Goal: Task Accomplishment & Management: Manage account settings

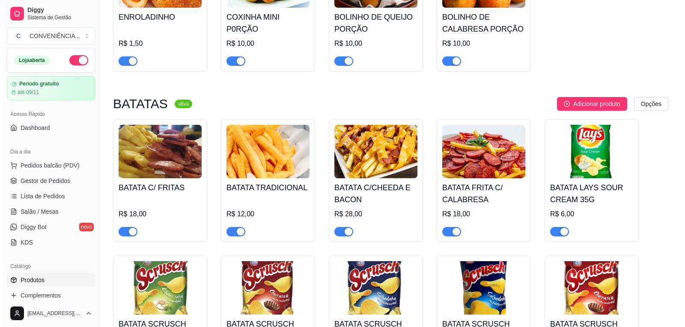
scroll to position [899, 0]
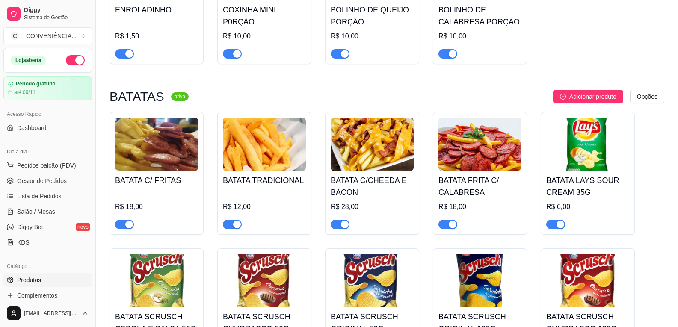
drag, startPoint x: 492, startPoint y: 150, endPoint x: 468, endPoint y: 187, distance: 43.7
click at [468, 202] on div "R$ 18,00" at bounding box center [480, 207] width 83 height 10
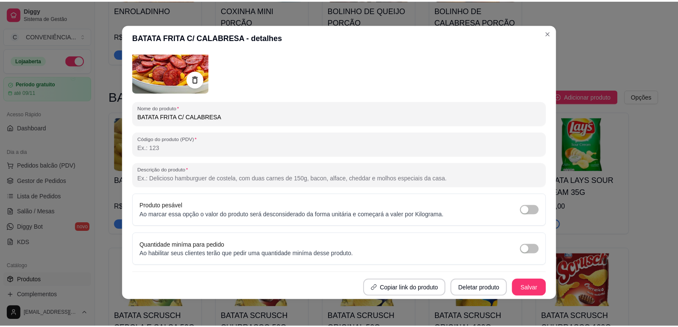
scroll to position [2, 0]
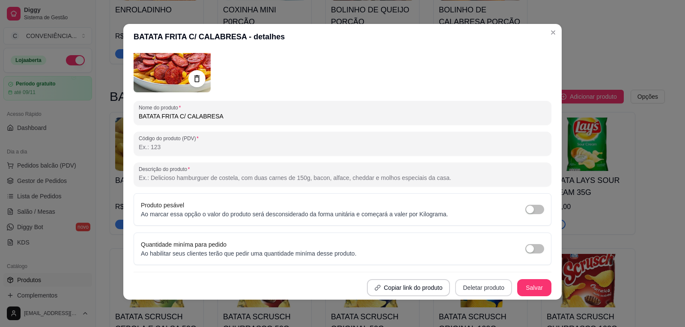
click at [476, 291] on button "Deletar produto" at bounding box center [483, 288] width 57 height 17
click at [474, 263] on button "Confirmar" at bounding box center [476, 263] width 30 height 13
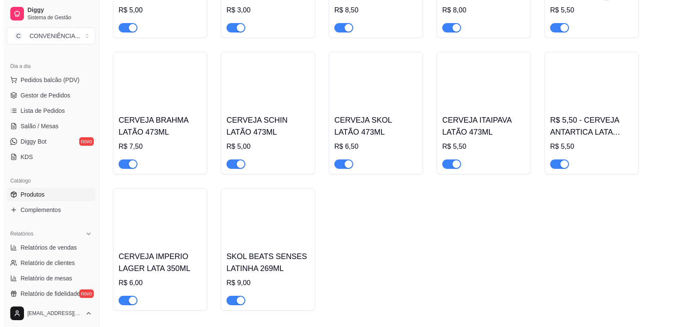
scroll to position [4065, 0]
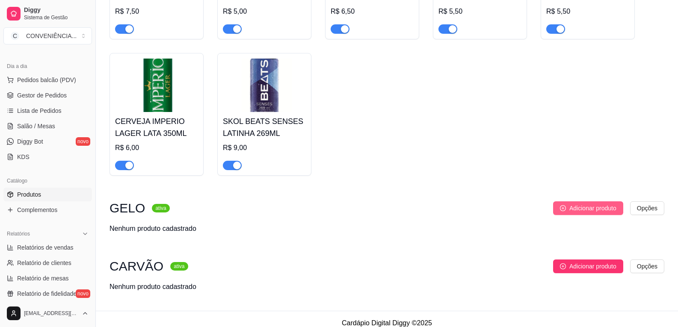
click at [586, 205] on span "Adicionar produto" at bounding box center [593, 208] width 47 height 9
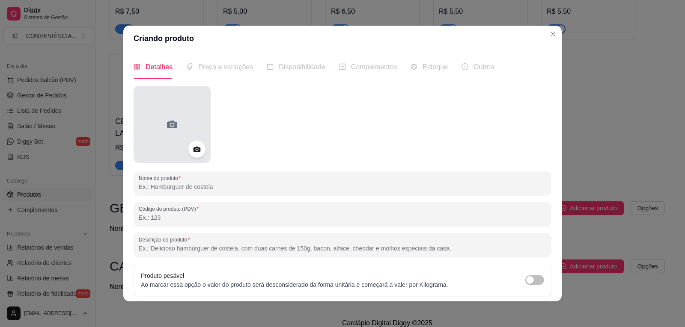
click at [177, 135] on div at bounding box center [172, 124] width 77 height 77
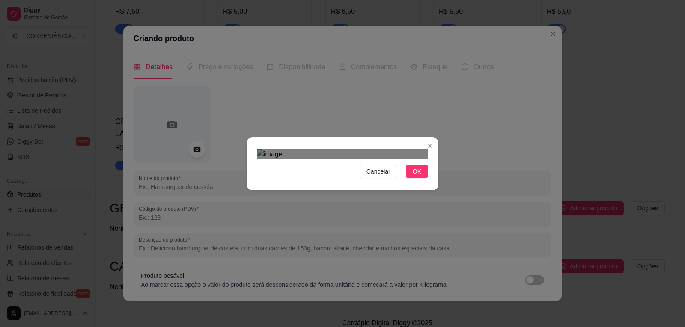
click at [347, 226] on div "Use the arrow keys to move the crop selection area" at bounding box center [337, 273] width 154 height 140
click at [325, 149] on img at bounding box center [342, 154] width 171 height 10
click at [288, 182] on div "Cancelar OK" at bounding box center [343, 164] width 192 height 36
click at [256, 182] on div "Cancelar OK" at bounding box center [343, 164] width 192 height 36
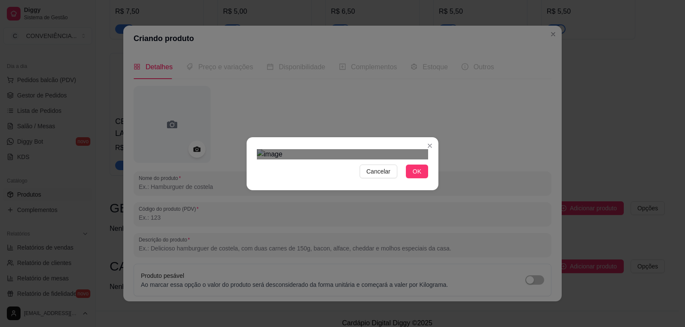
click at [318, 225] on div "Use the arrow keys to move the crop selection area" at bounding box center [342, 266] width 171 height 171
click at [243, 51] on div "Cancelar OK" at bounding box center [342, 163] width 685 height 327
click at [416, 176] on span "OK" at bounding box center [417, 171] width 9 height 9
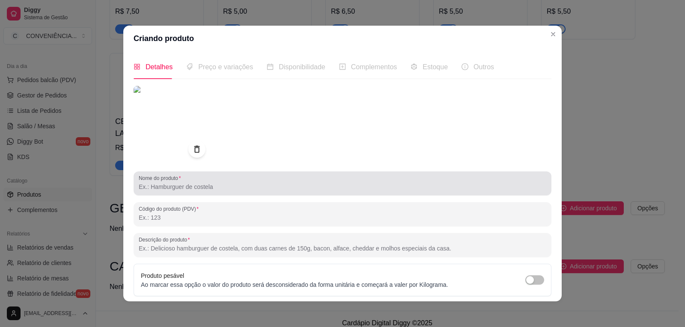
click at [172, 190] on input "Nome do produto" at bounding box center [343, 187] width 408 height 9
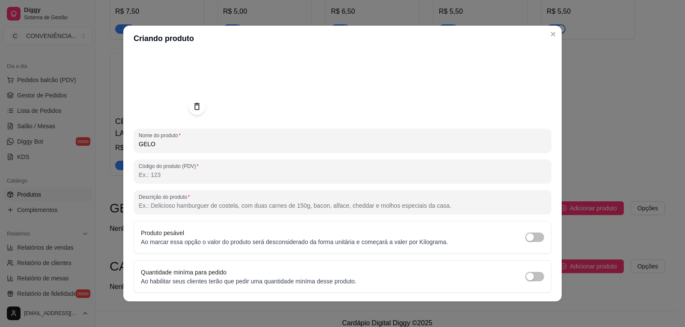
scroll to position [69, 0]
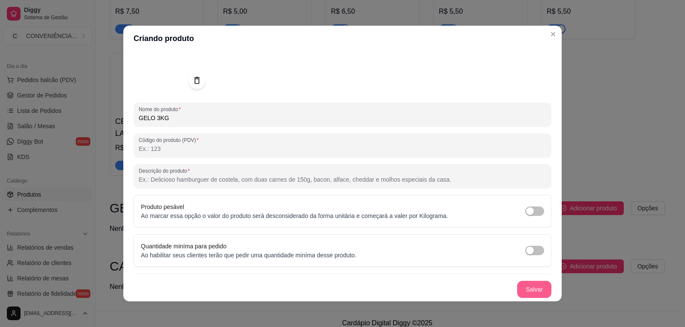
type input "GELO 3KG"
click at [521, 294] on button "Salvar" at bounding box center [534, 289] width 34 height 17
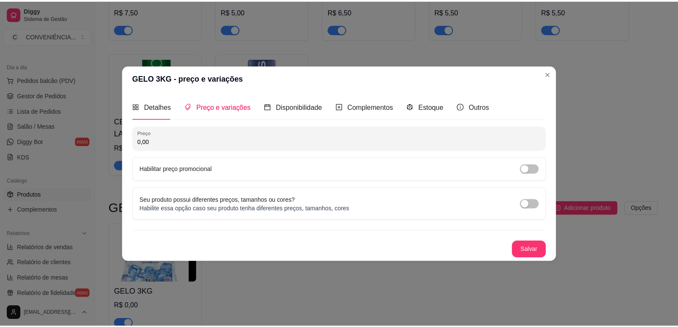
scroll to position [0, 0]
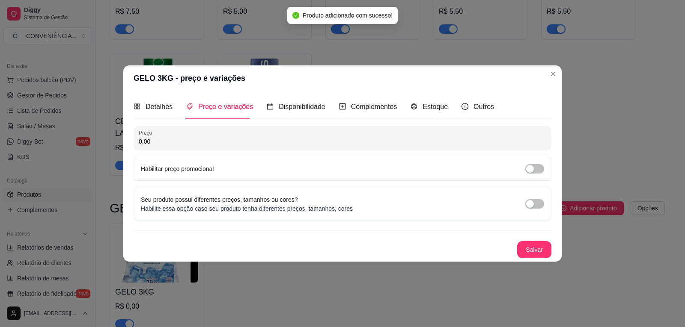
drag, startPoint x: 148, startPoint y: 142, endPoint x: 131, endPoint y: 141, distance: 16.7
click at [131, 141] on div "Detalhes Preço e variações Disponibilidade Complementos Estoque Outros Nome do …" at bounding box center [342, 176] width 438 height 170
type input "8,00"
click at [527, 251] on button "Salvar" at bounding box center [534, 249] width 34 height 17
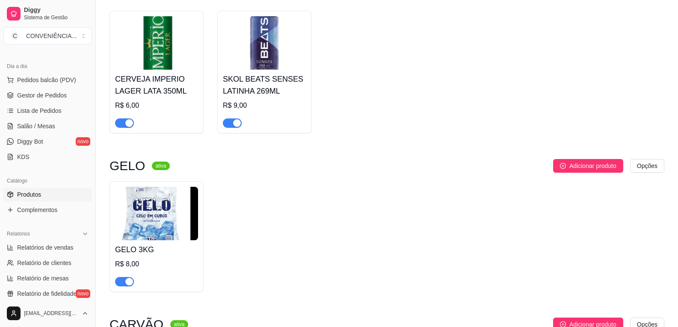
scroll to position [4108, 0]
click at [169, 218] on img at bounding box center [156, 214] width 83 height 54
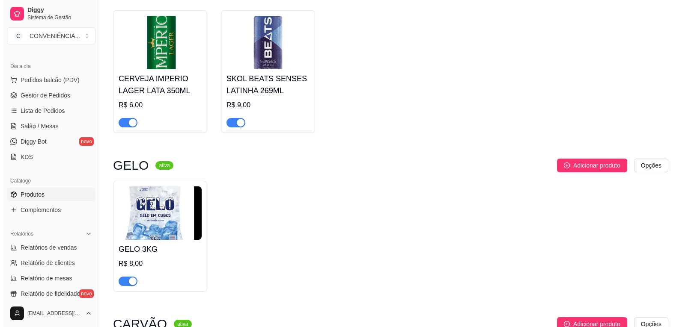
scroll to position [4166, 0]
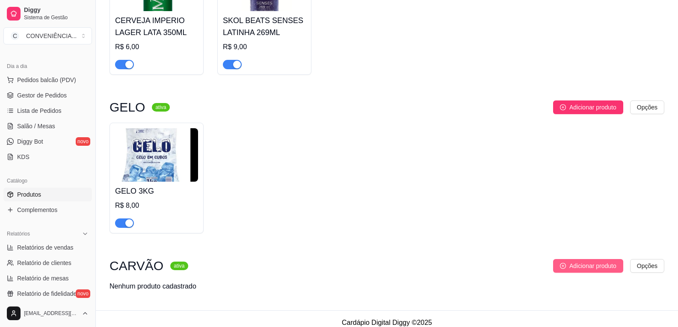
click at [579, 262] on span "Adicionar produto" at bounding box center [593, 266] width 47 height 9
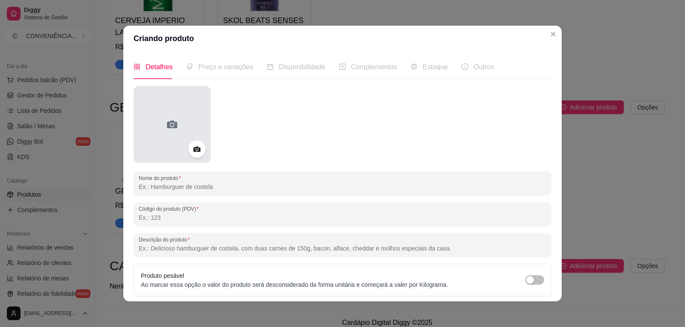
click at [167, 126] on icon at bounding box center [172, 125] width 14 height 14
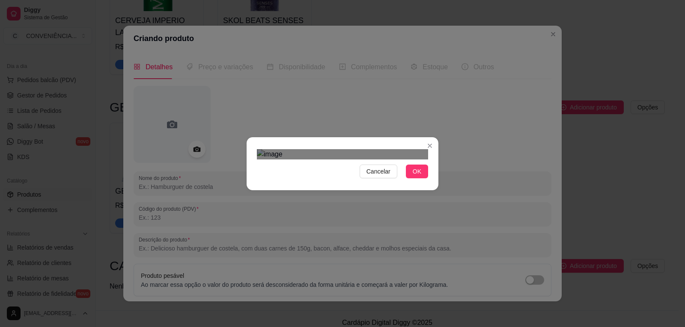
click at [419, 160] on img at bounding box center [342, 154] width 171 height 10
click at [420, 160] on img at bounding box center [342, 154] width 171 height 10
click at [353, 160] on div "Use the arrow keys to move the crop selection area" at bounding box center [347, 226] width 132 height 132
click at [413, 176] on span "OK" at bounding box center [417, 171] width 9 height 9
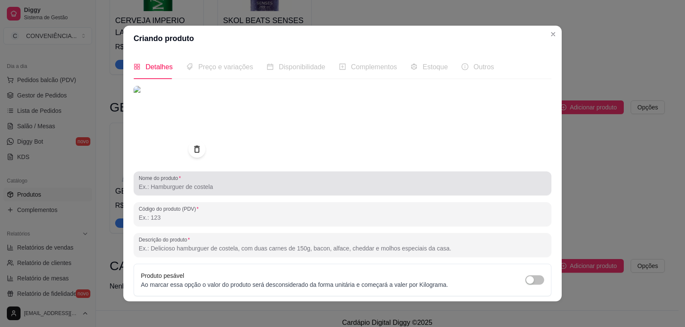
click at [172, 188] on input "Nome do produto" at bounding box center [343, 187] width 408 height 9
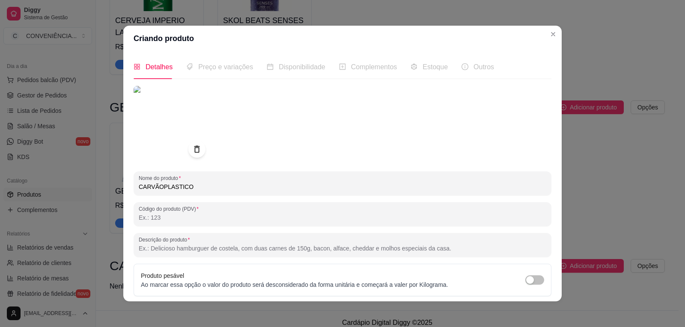
click at [159, 186] on input "CARVÃOPLASTICO" at bounding box center [343, 187] width 408 height 9
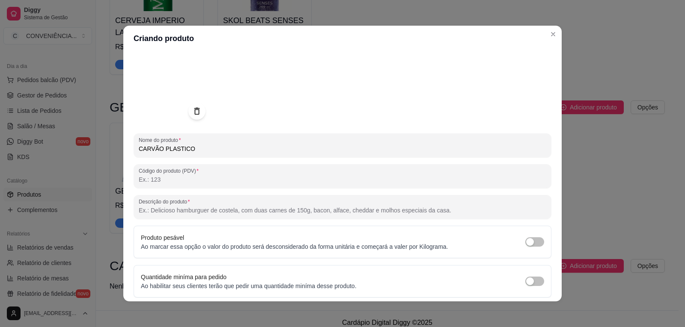
scroll to position [69, 0]
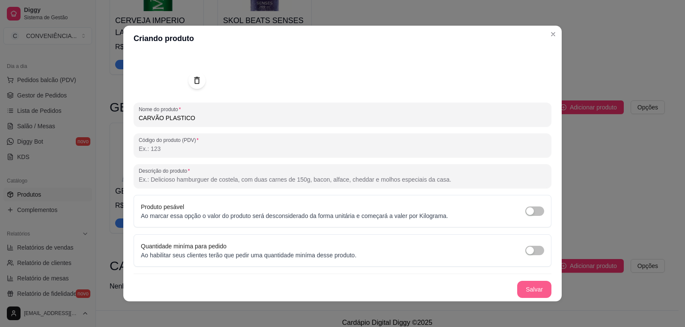
type input "CARVÃO PLASTICO"
click at [529, 286] on button "Salvar" at bounding box center [534, 289] width 34 height 17
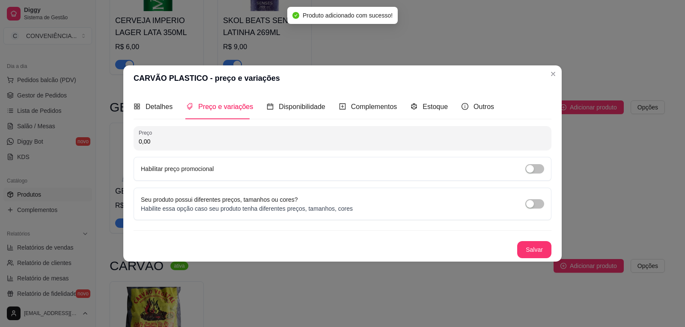
scroll to position [0, 0]
drag, startPoint x: 159, startPoint y: 142, endPoint x: 128, endPoint y: 141, distance: 30.4
click at [128, 141] on div "Detalhes Preço e variações Disponibilidade Complementos Estoque Outros Nome do …" at bounding box center [342, 176] width 438 height 170
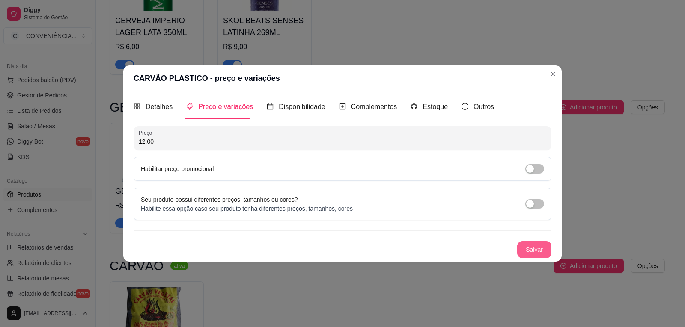
type input "12,00"
click at [526, 244] on button "Salvar" at bounding box center [534, 249] width 33 height 17
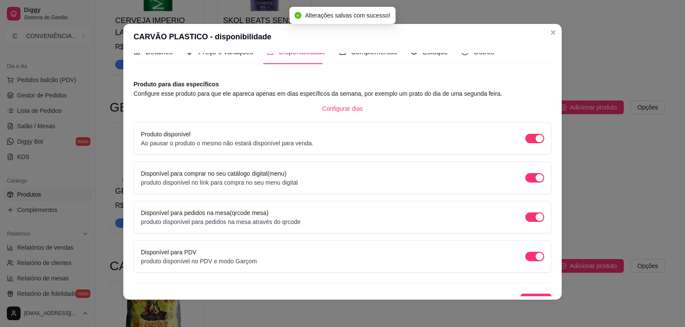
scroll to position [24, 0]
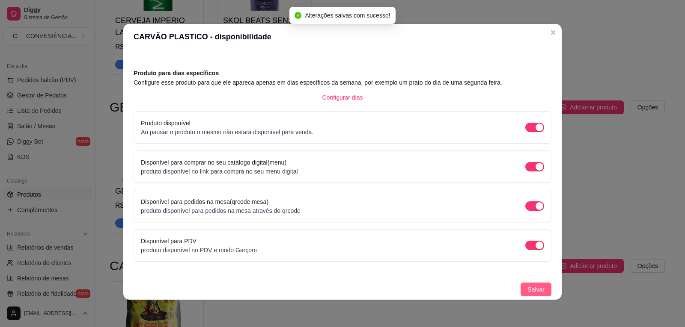
click at [532, 285] on span "Salvar" at bounding box center [535, 289] width 17 height 9
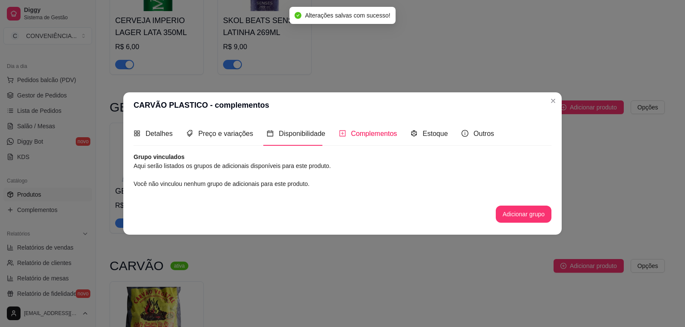
scroll to position [0, 0]
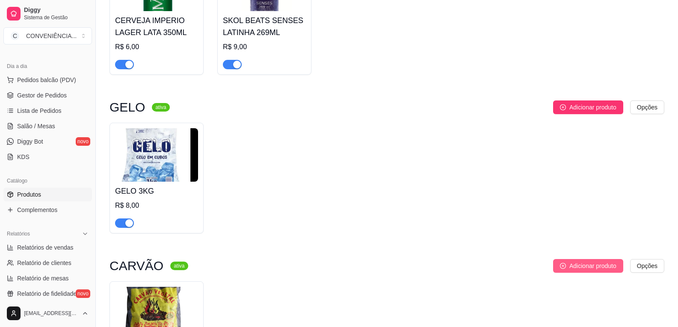
click at [568, 260] on button "Adicionar produto" at bounding box center [588, 266] width 70 height 14
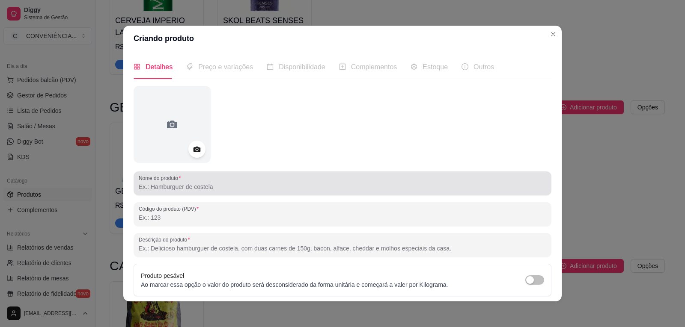
click at [163, 190] on input "Nome do produto" at bounding box center [343, 187] width 408 height 9
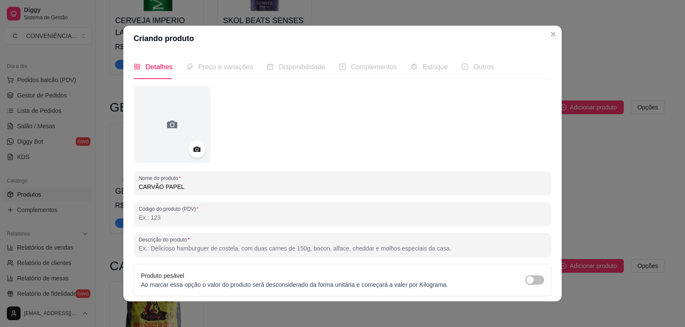
type input "CARVÃO PAPEL"
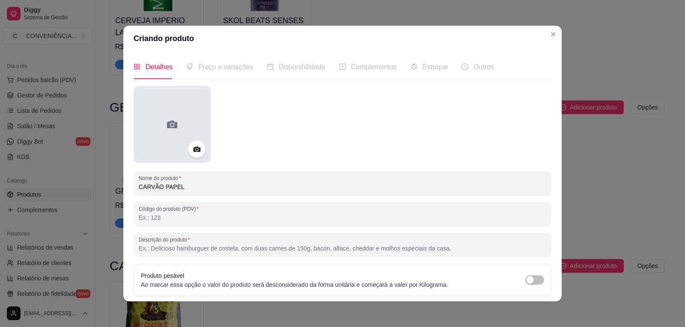
click at [165, 126] on icon at bounding box center [172, 125] width 14 height 14
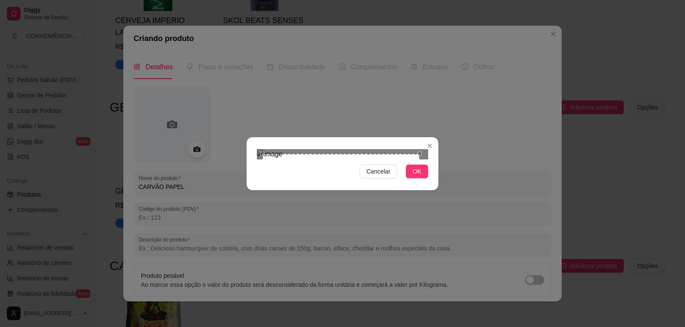
click at [260, 149] on div at bounding box center [342, 154] width 171 height 10
click at [306, 149] on div "Use the arrow keys to move the crop selection area" at bounding box center [336, 228] width 159 height 159
click at [417, 176] on span "OK" at bounding box center [417, 171] width 9 height 9
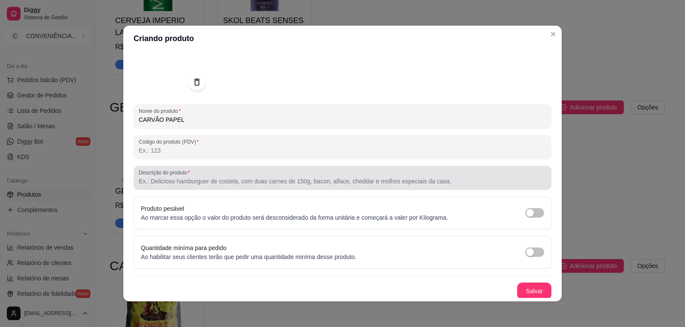
scroll to position [69, 0]
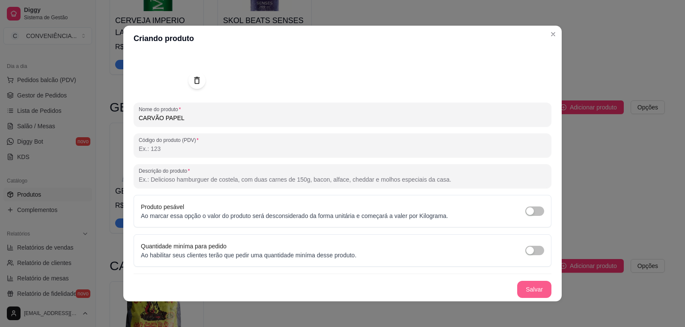
click at [534, 291] on button "Salvar" at bounding box center [534, 289] width 34 height 17
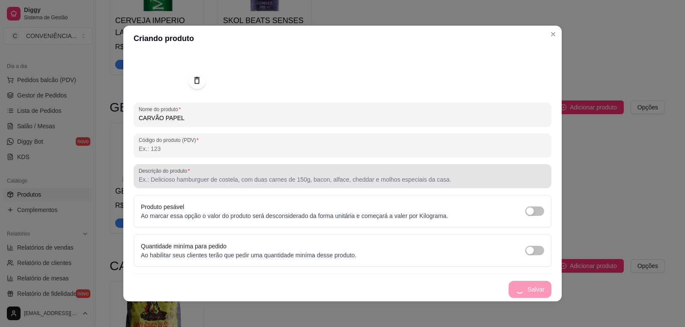
scroll to position [0, 0]
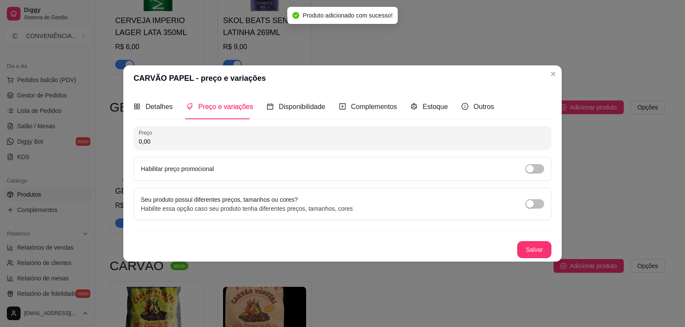
drag, startPoint x: 161, startPoint y: 143, endPoint x: 128, endPoint y: 142, distance: 33.0
click at [128, 142] on div "Detalhes Preço e variações Disponibilidade Complementos Estoque Outros Nome do …" at bounding box center [342, 176] width 438 height 170
type input "14,00"
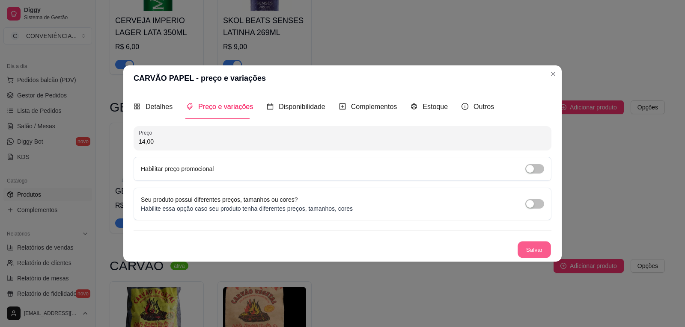
click at [526, 253] on button "Salvar" at bounding box center [534, 249] width 33 height 17
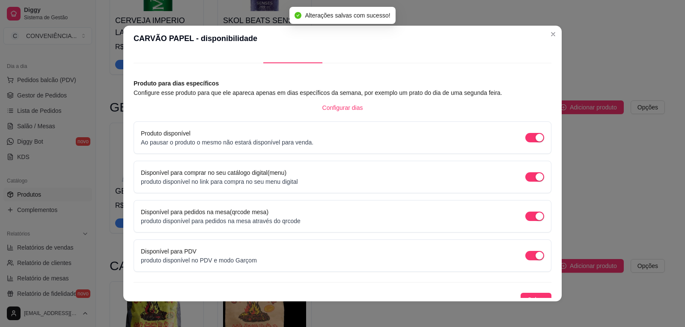
scroll to position [24, 0]
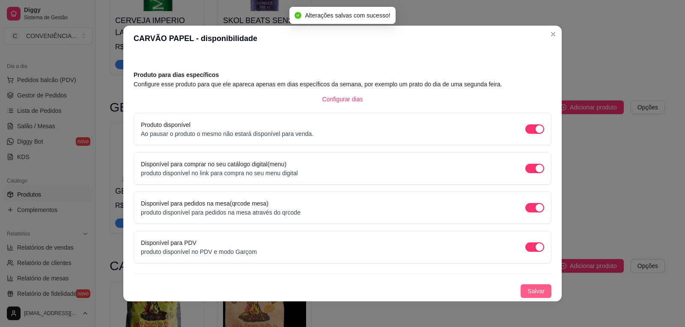
drag, startPoint x: 541, startPoint y: 292, endPoint x: 528, endPoint y: 288, distance: 13.0
click at [539, 292] on button "Salvar" at bounding box center [536, 292] width 31 height 14
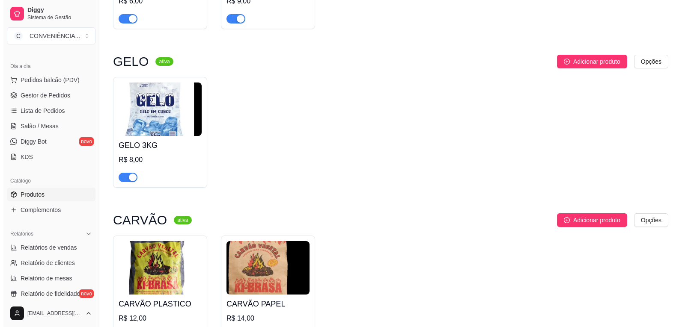
scroll to position [4267, 0]
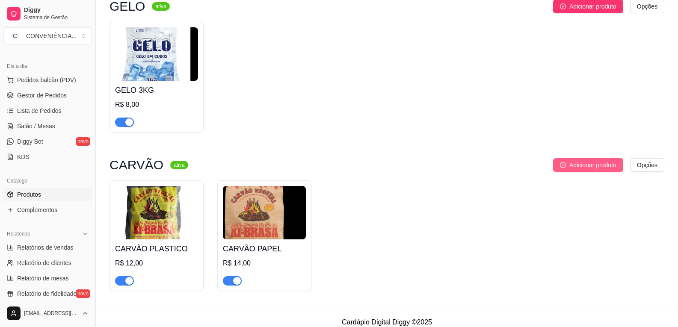
click at [568, 160] on button "Adicionar produto" at bounding box center [588, 165] width 70 height 14
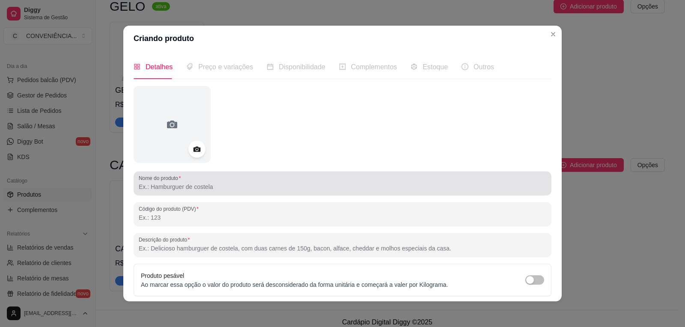
click at [165, 186] on input "Nome do produto" at bounding box center [343, 187] width 408 height 9
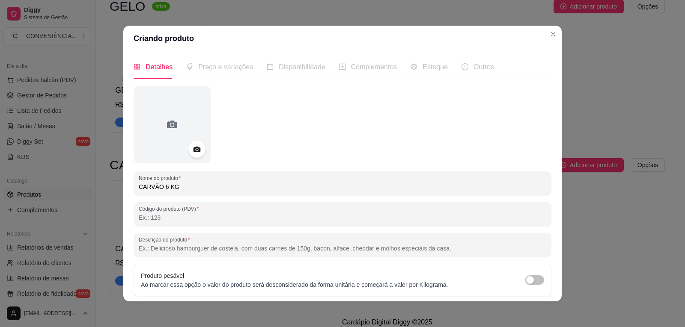
type input "CARVÃO 6 KG"
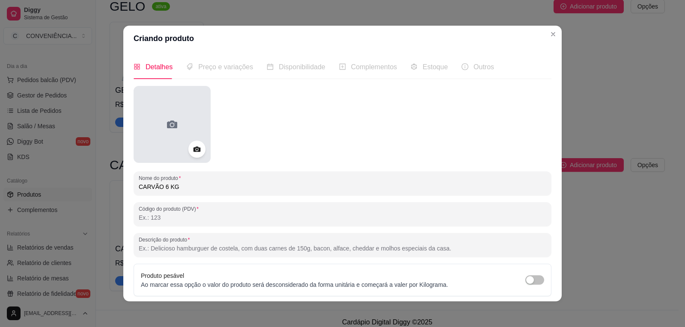
click at [157, 114] on div at bounding box center [172, 124] width 77 height 77
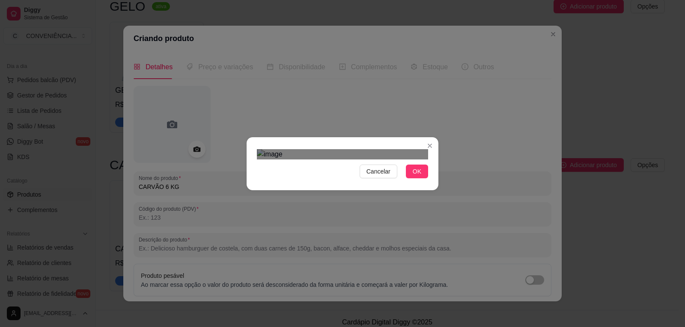
click at [357, 149] on div at bounding box center [342, 154] width 171 height 10
click at [308, 149] on div "Use the arrow keys to move the crop selection area" at bounding box center [305, 195] width 92 height 92
click at [367, 149] on div at bounding box center [342, 154] width 171 height 10
click at [415, 176] on span "OK" at bounding box center [417, 171] width 9 height 9
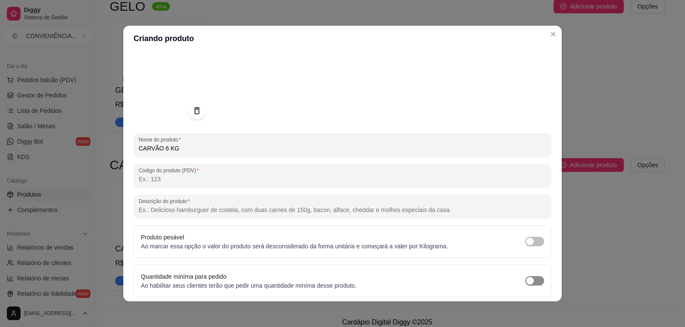
scroll to position [69, 0]
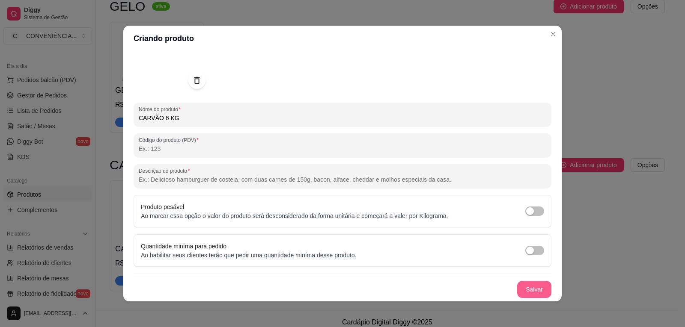
click at [524, 288] on button "Salvar" at bounding box center [534, 289] width 34 height 17
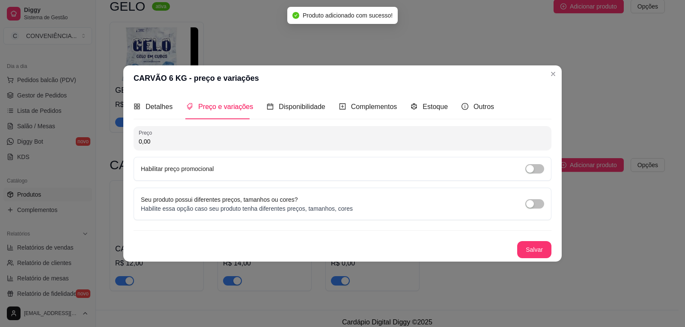
scroll to position [0, 0]
drag, startPoint x: 170, startPoint y: 143, endPoint x: 121, endPoint y: 134, distance: 50.0
click at [121, 134] on div "CARVÃO 6 KG - preço e variações Detalhes Preço e variações Disponibilidade Comp…" at bounding box center [342, 163] width 685 height 327
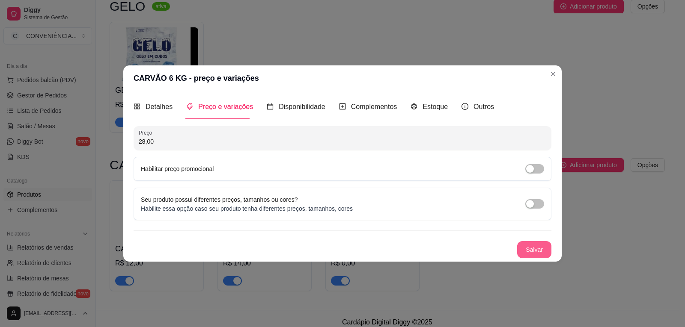
type input "28,00"
click at [534, 247] on button "Salvar" at bounding box center [534, 249] width 34 height 17
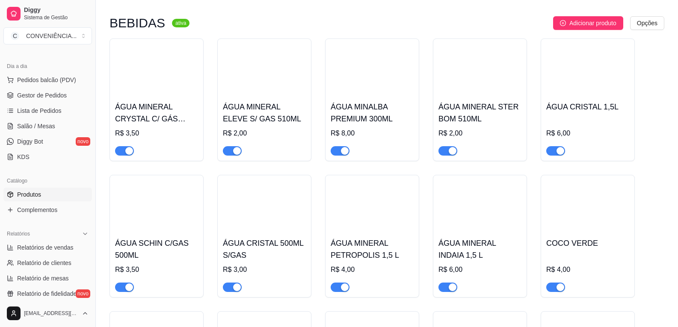
scroll to position [2212, 0]
